Goal: Transaction & Acquisition: Download file/media

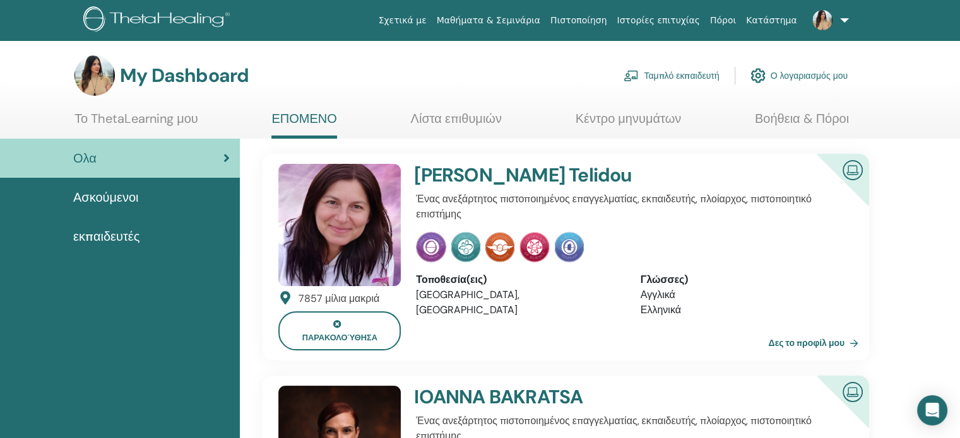
click at [143, 198] on div "Ασκούμενοι" at bounding box center [120, 197] width 220 height 19
click at [110, 232] on span "εκπαιδευτές" at bounding box center [106, 236] width 66 height 19
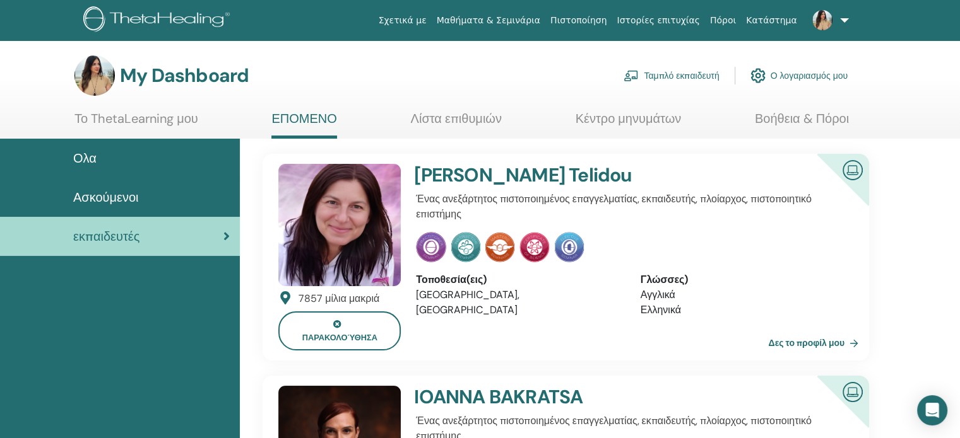
click at [83, 155] on span "Ολα" at bounding box center [84, 158] width 23 height 19
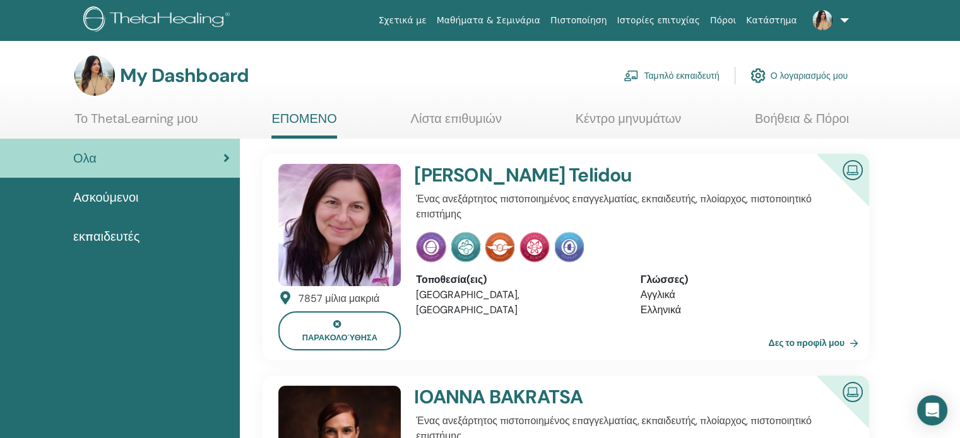
click at [666, 75] on link "Ταμπλό εκπαιδευτή" at bounding box center [670, 76] width 95 height 28
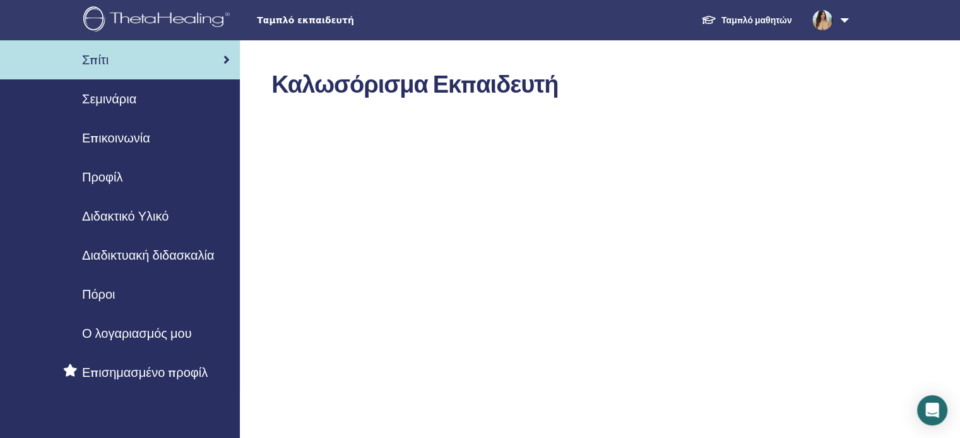
click at [123, 100] on span "Σεμινάρια" at bounding box center [109, 99] width 54 height 19
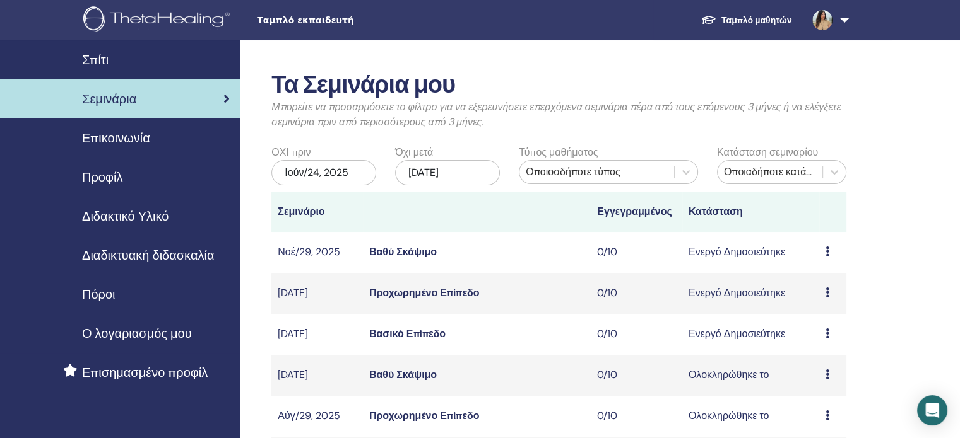
click at [107, 181] on span "Προφίλ" at bounding box center [102, 177] width 40 height 19
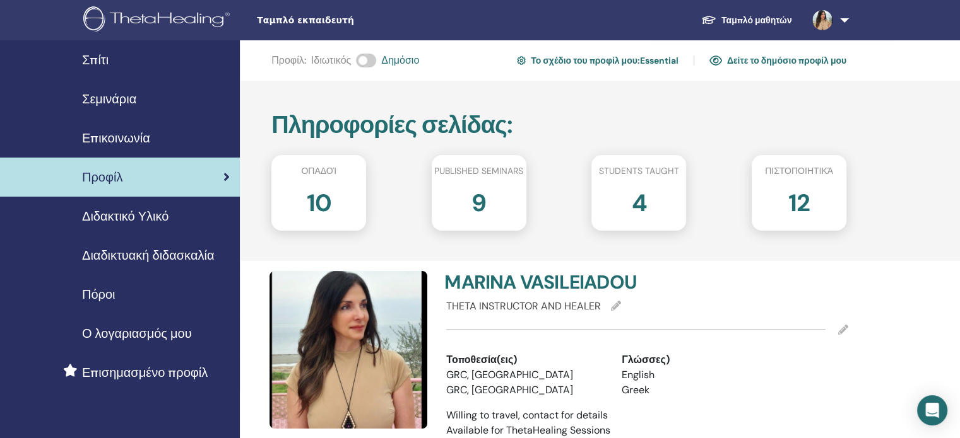
click at [112, 215] on span "Διδακτικό Υλικό" at bounding box center [125, 216] width 86 height 19
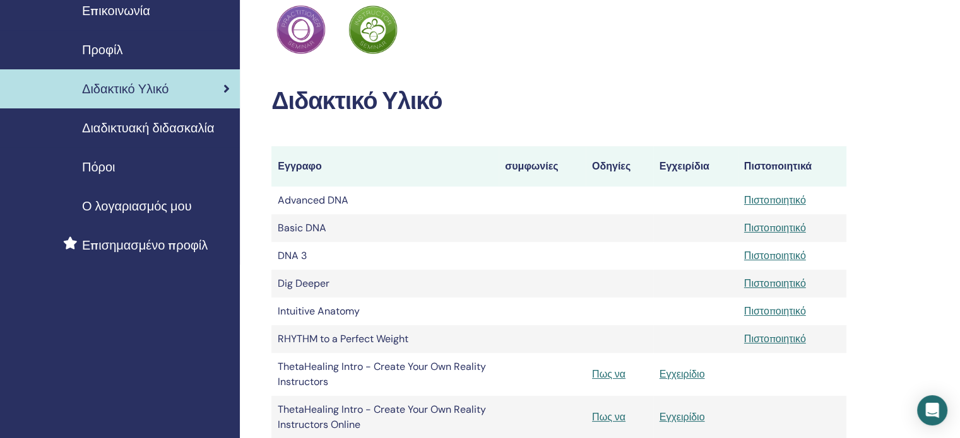
scroll to position [126, 0]
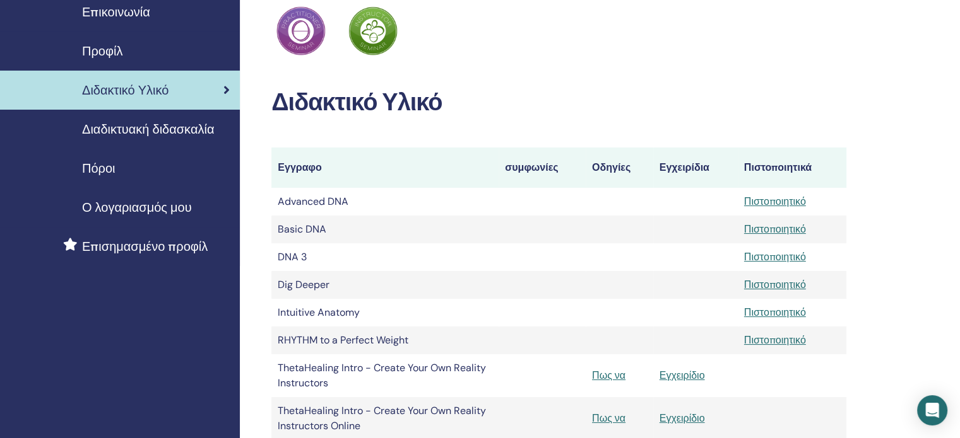
click at [141, 133] on span "Διαδικτυακή διδασκαλία" at bounding box center [148, 129] width 132 height 19
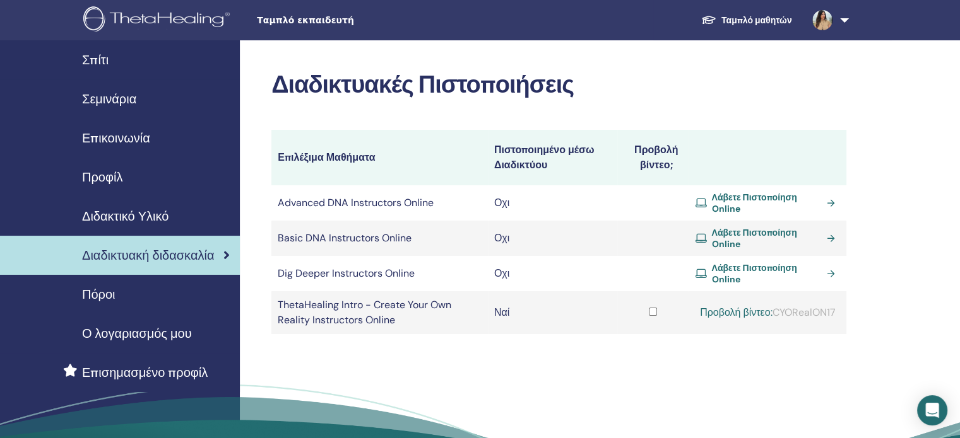
click at [97, 177] on span "Προφίλ" at bounding box center [102, 177] width 40 height 19
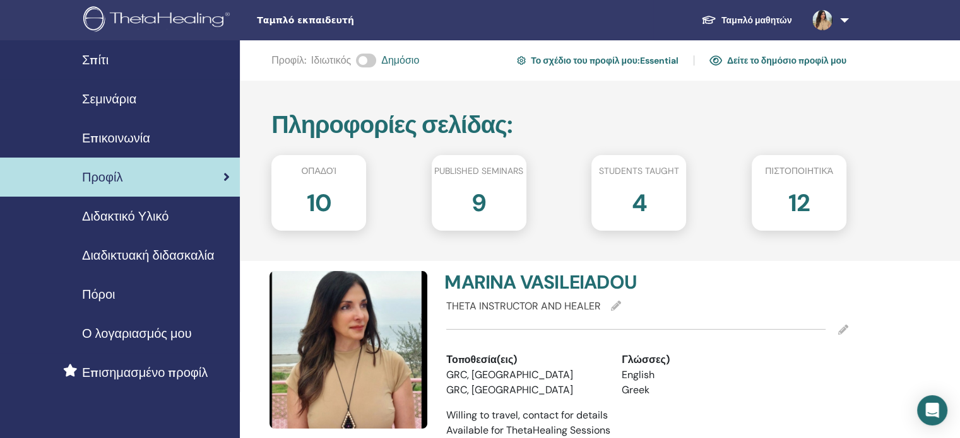
click at [134, 260] on span "Διαδικτυακή διδασκαλία" at bounding box center [148, 255] width 132 height 19
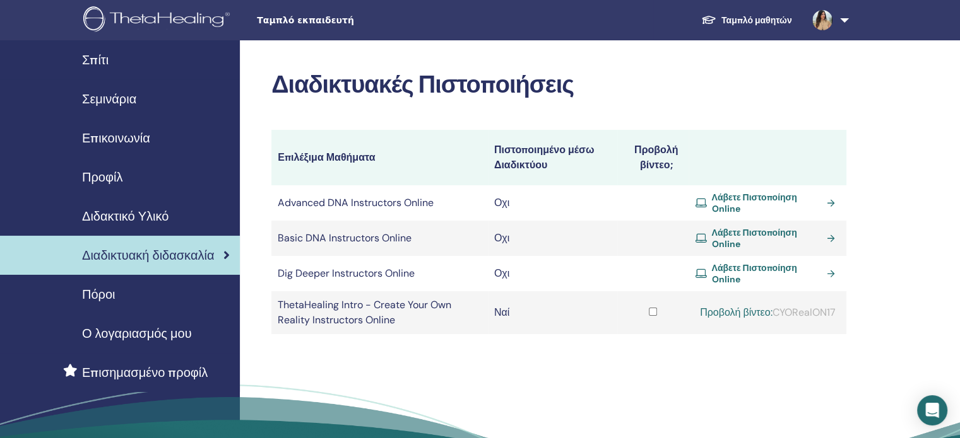
click at [99, 297] on span "Πόροι" at bounding box center [98, 294] width 33 height 19
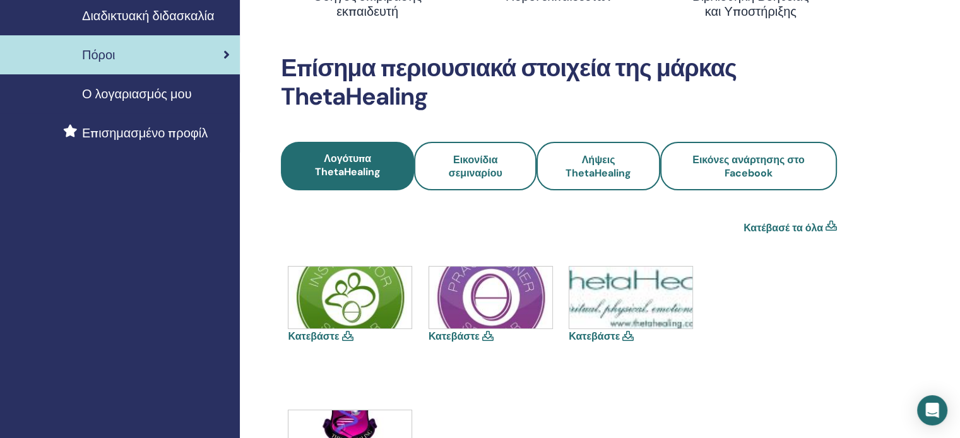
scroll to position [252, 0]
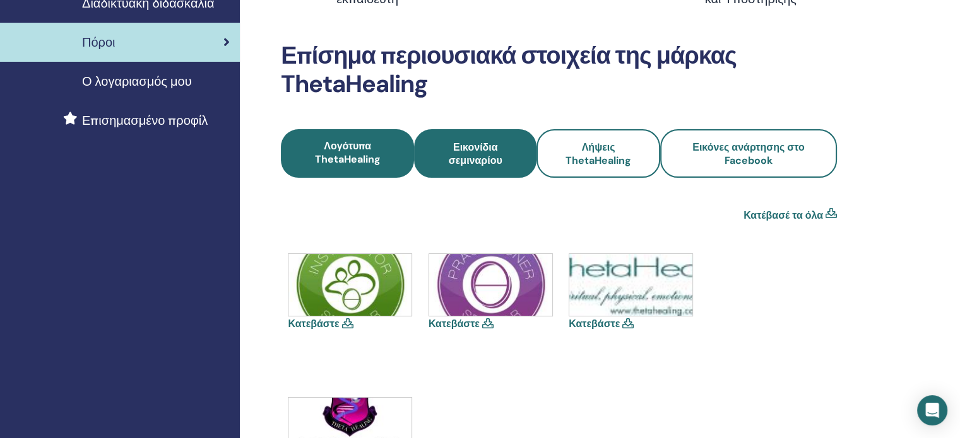
click at [491, 158] on span "Εικονίδια σεμιναρίου" at bounding box center [475, 154] width 88 height 26
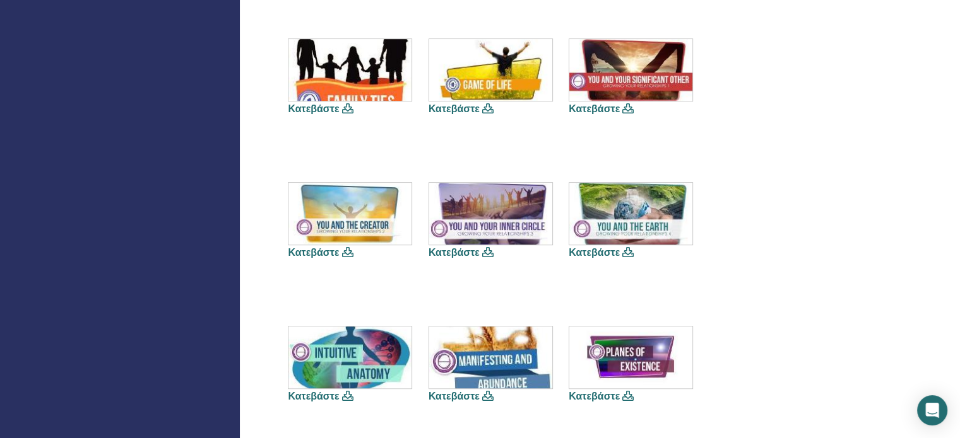
scroll to position [757, 0]
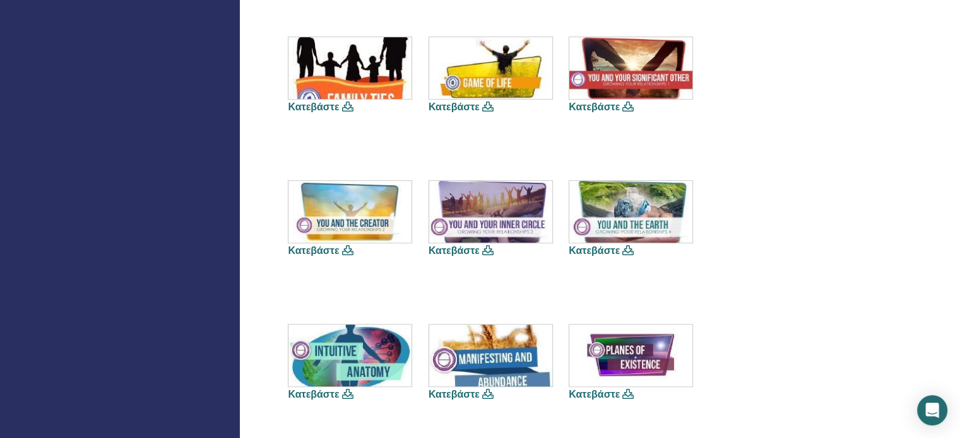
click at [350, 395] on icon at bounding box center [346, 394] width 11 height 10
click at [347, 351] on img at bounding box center [349, 356] width 123 height 62
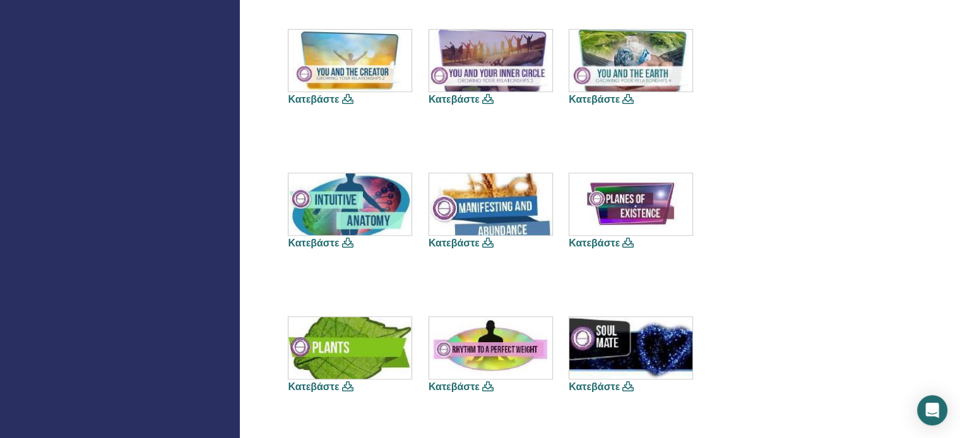
scroll to position [946, 0]
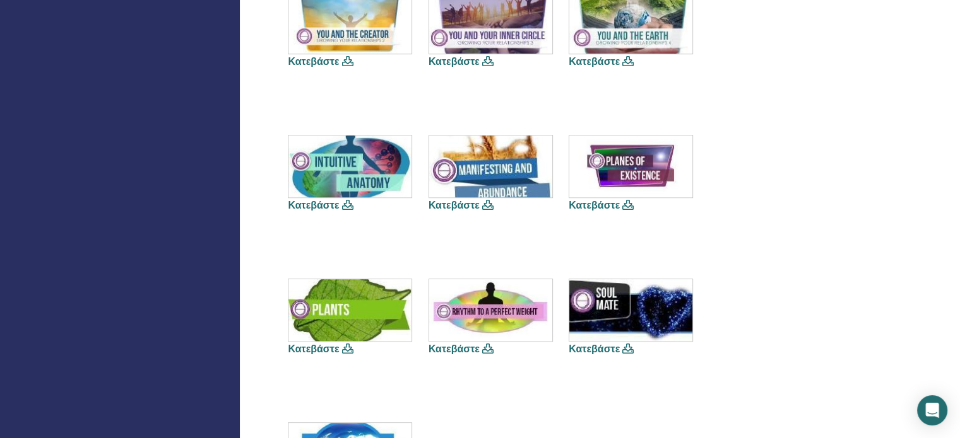
click at [320, 204] on link "Κατεβάστε" at bounding box center [313, 205] width 51 height 13
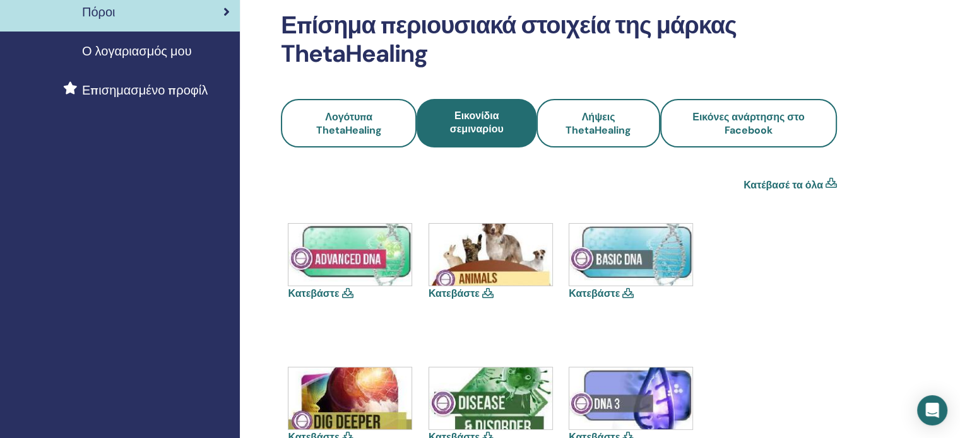
scroll to position [252, 0]
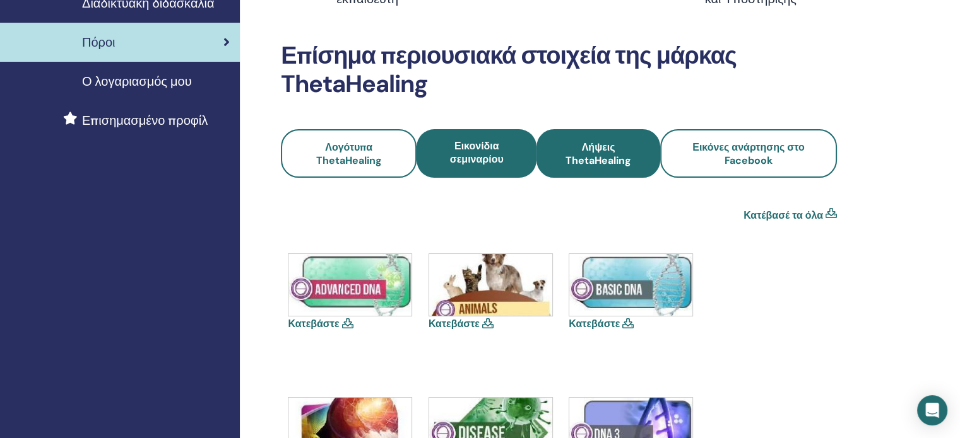
click at [580, 156] on span "Λήψεις ThetaHealing" at bounding box center [597, 154] width 89 height 26
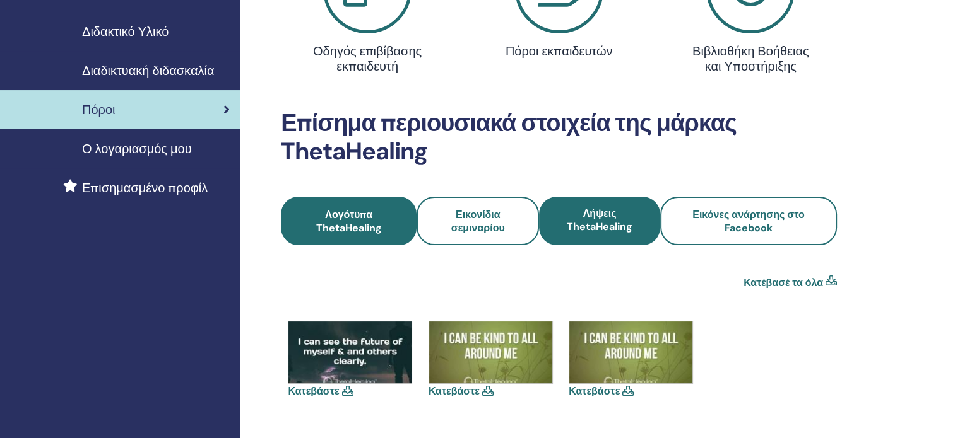
scroll to position [189, 0]
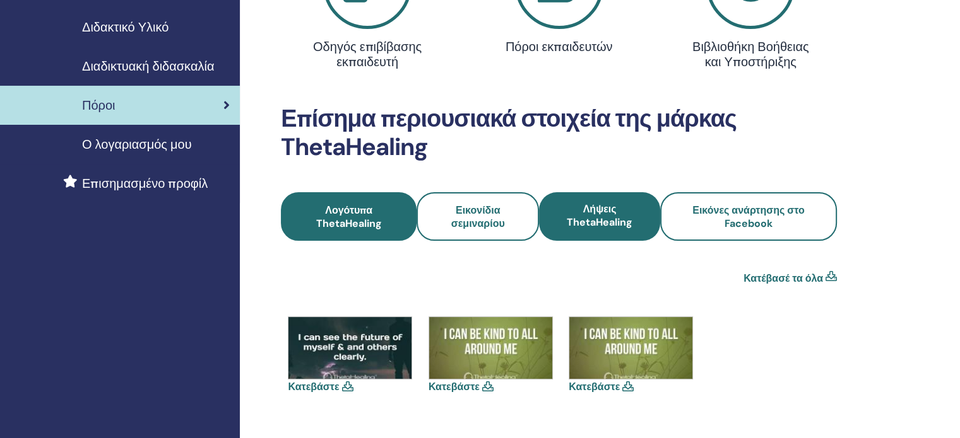
click at [350, 223] on span "Λογότυπα ThetaHealing" at bounding box center [349, 217] width 102 height 26
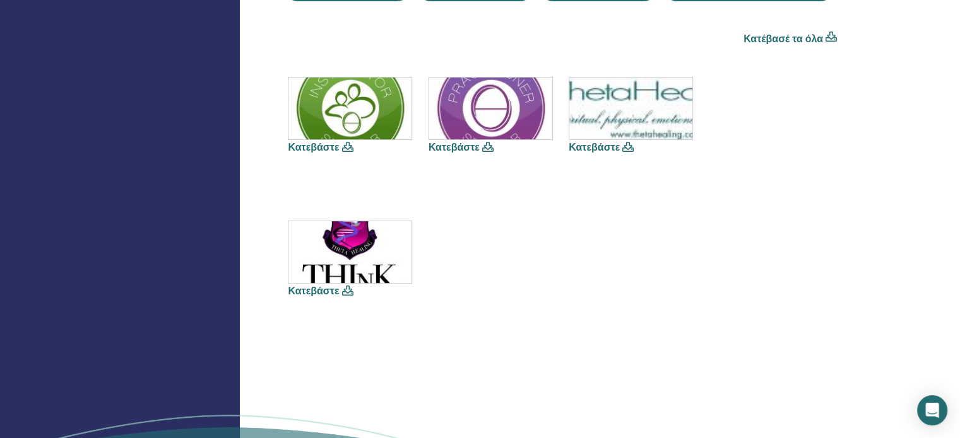
scroll to position [442, 0]
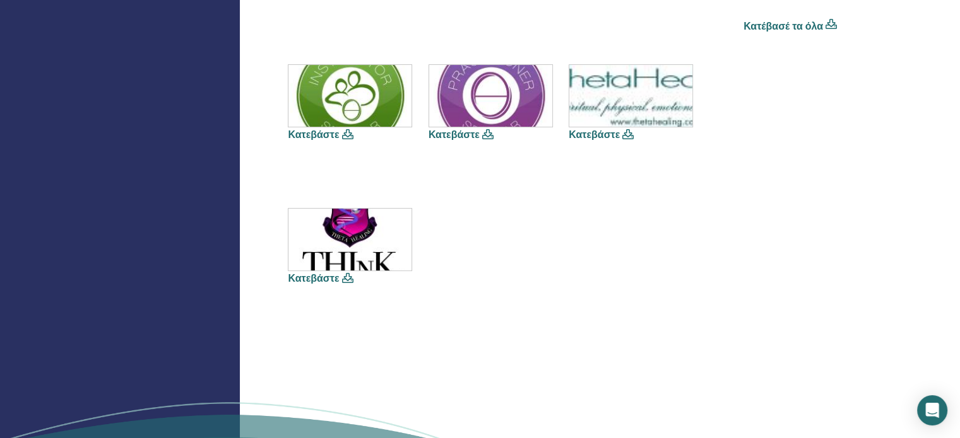
click at [347, 133] on icon at bounding box center [346, 134] width 11 height 10
click at [322, 134] on link "Κατεβάστε" at bounding box center [313, 134] width 51 height 13
click at [459, 133] on link "Κατεβάστε" at bounding box center [453, 134] width 51 height 13
click at [596, 136] on link "Κατεβάστε" at bounding box center [593, 134] width 51 height 13
click at [616, 107] on img at bounding box center [630, 96] width 123 height 62
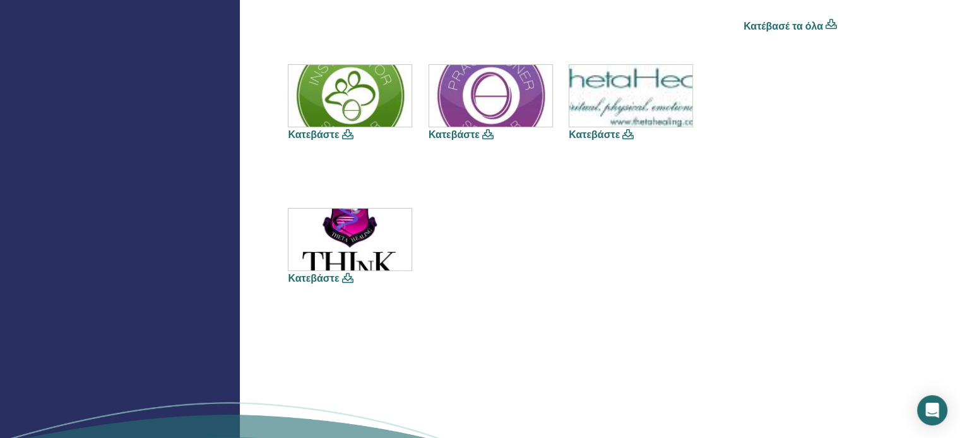
click at [626, 103] on img at bounding box center [630, 96] width 123 height 62
click at [652, 122] on img at bounding box center [630, 96] width 123 height 62
